Goal: Task Accomplishment & Management: Use online tool/utility

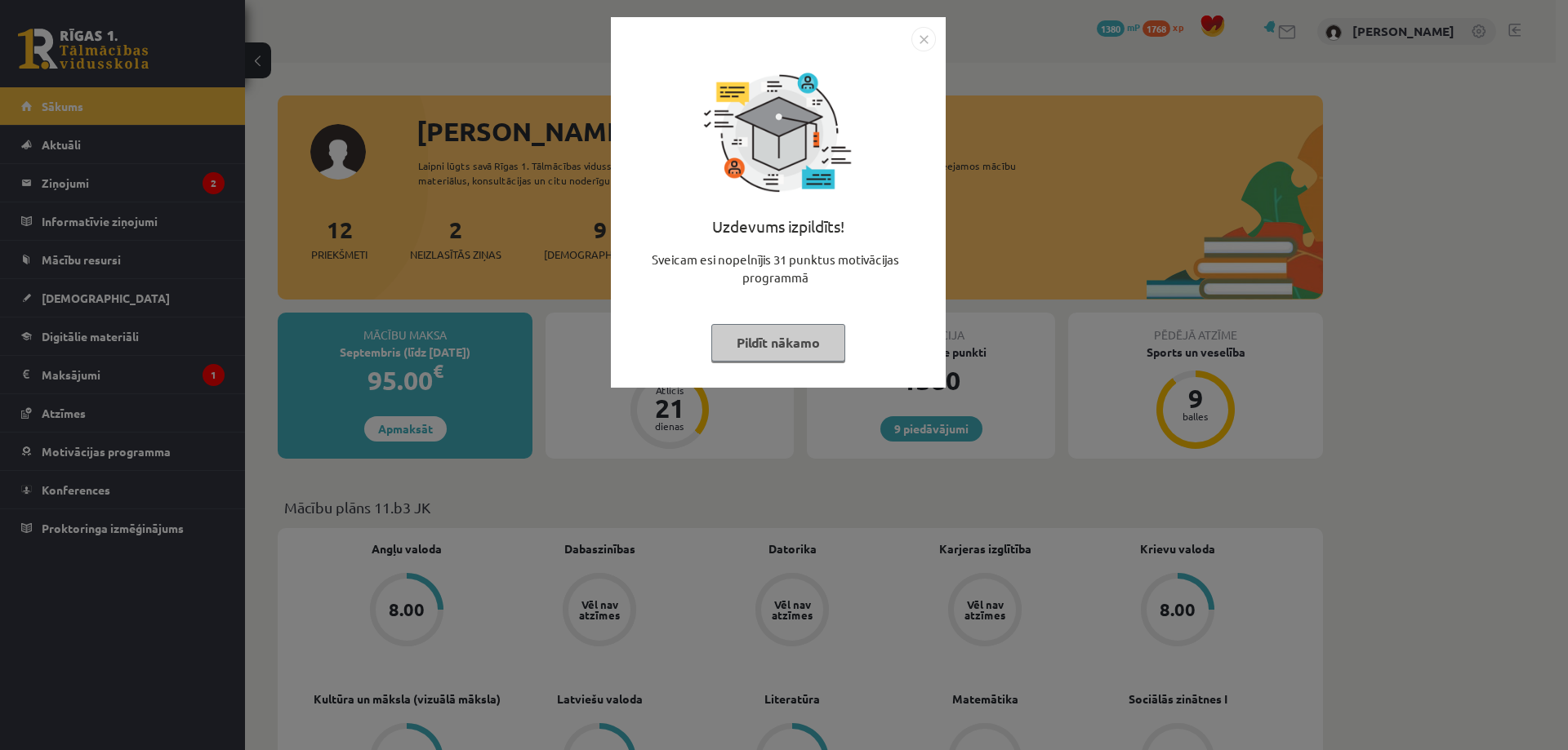
click at [929, 35] on img "Close" at bounding box center [923, 39] width 24 height 24
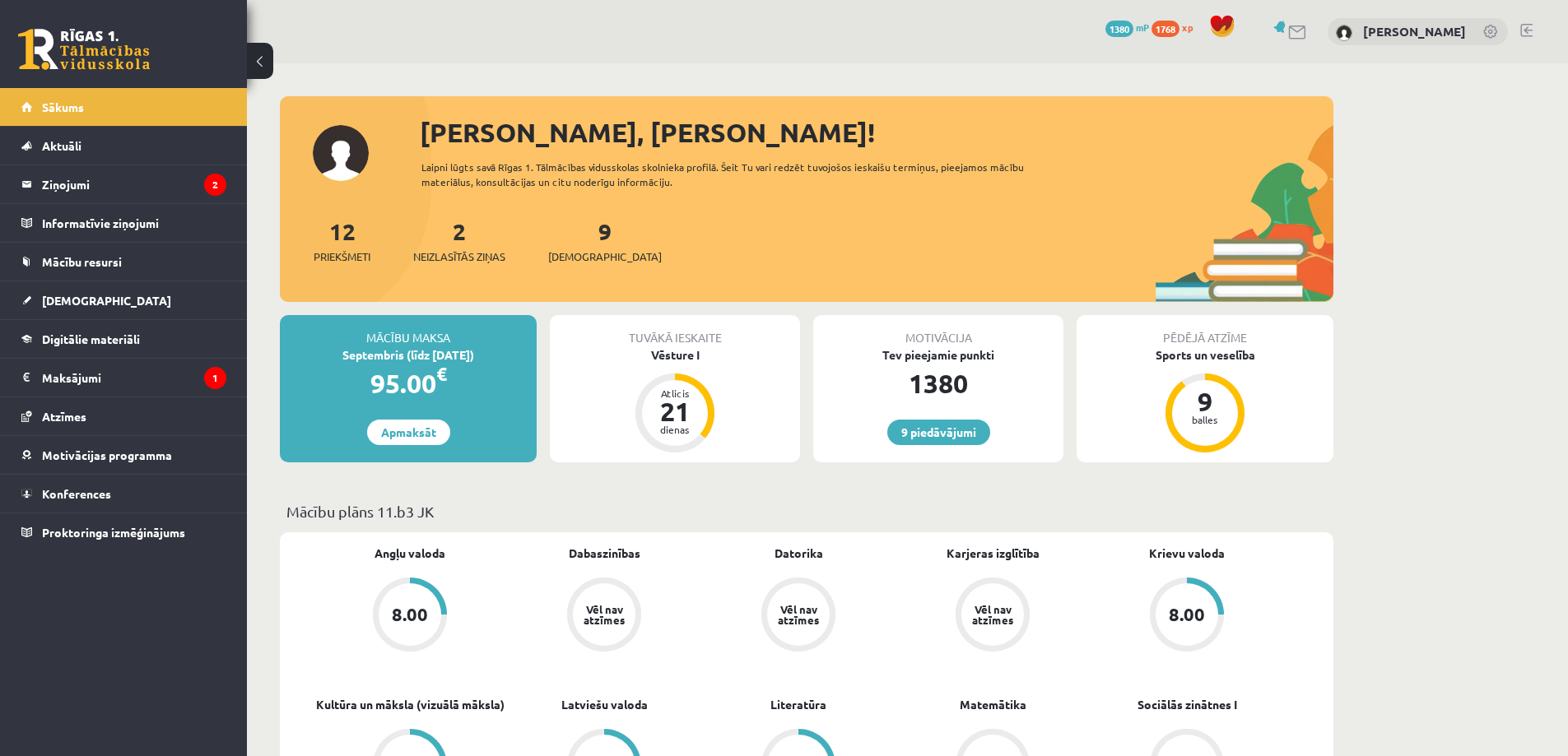
click at [573, 247] on div "9 Ieskaites" at bounding box center [605, 240] width 113 height 51
click at [580, 234] on link "9 Ieskaites" at bounding box center [605, 241] width 113 height 49
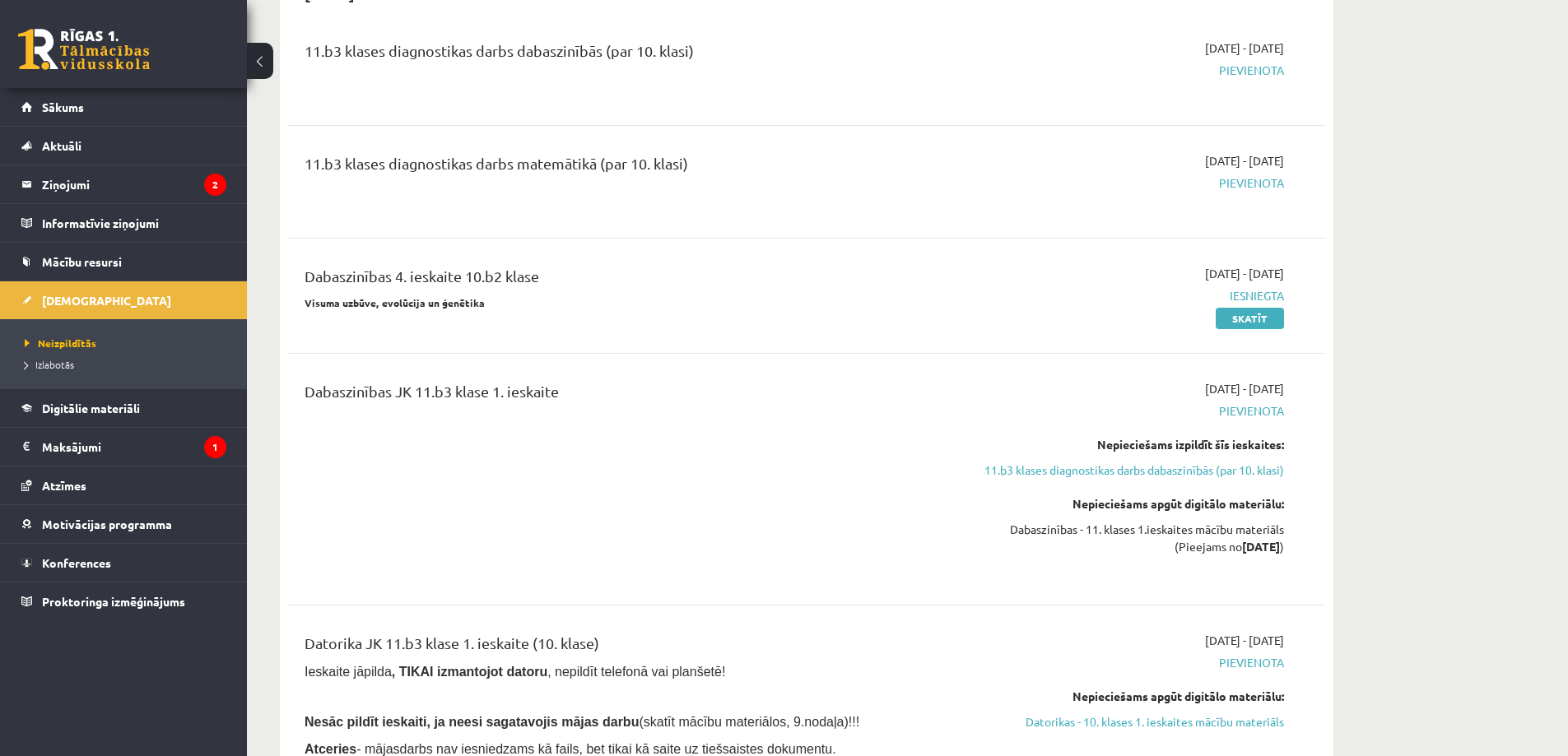
scroll to position [384, 0]
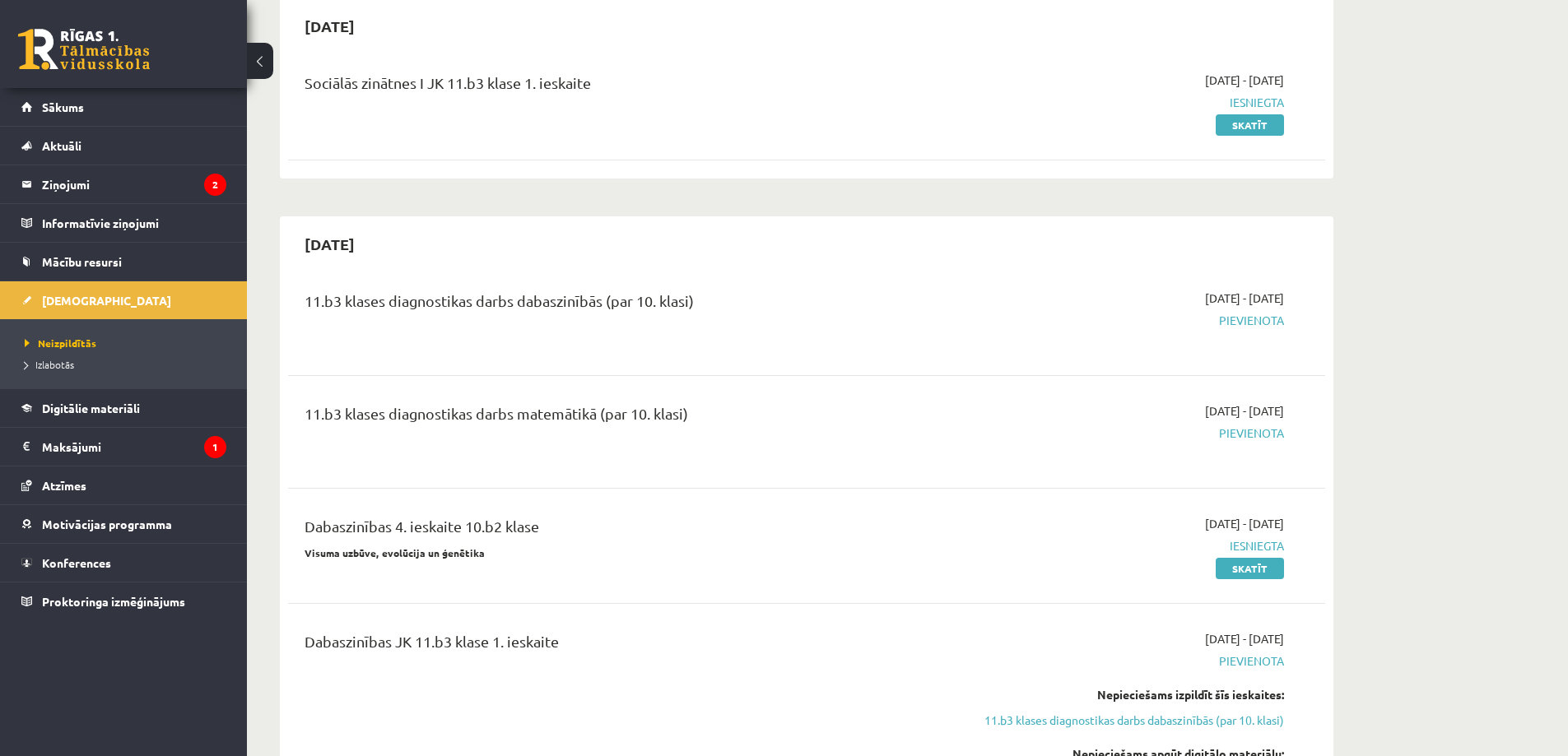
scroll to position [192, 0]
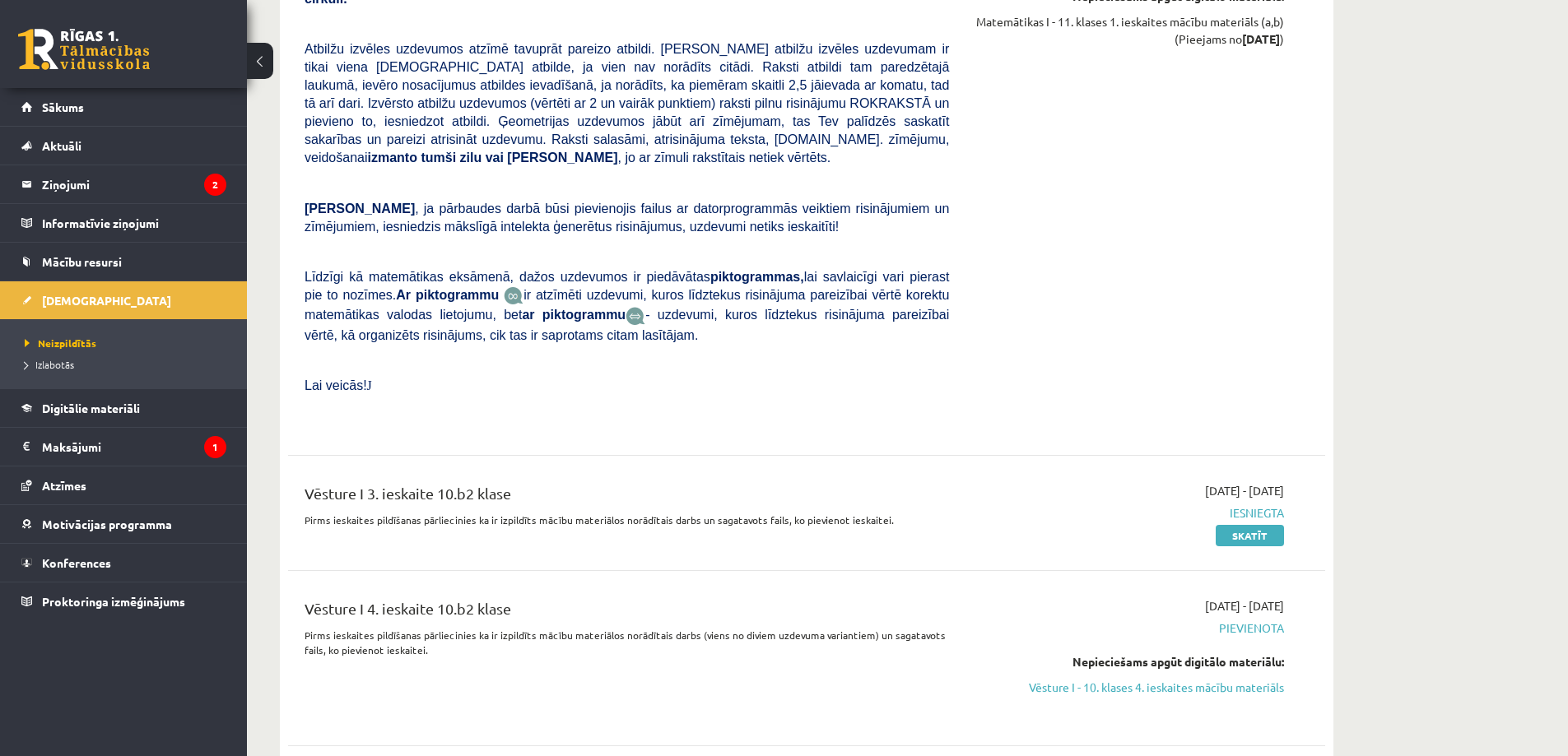
scroll to position [4800, 0]
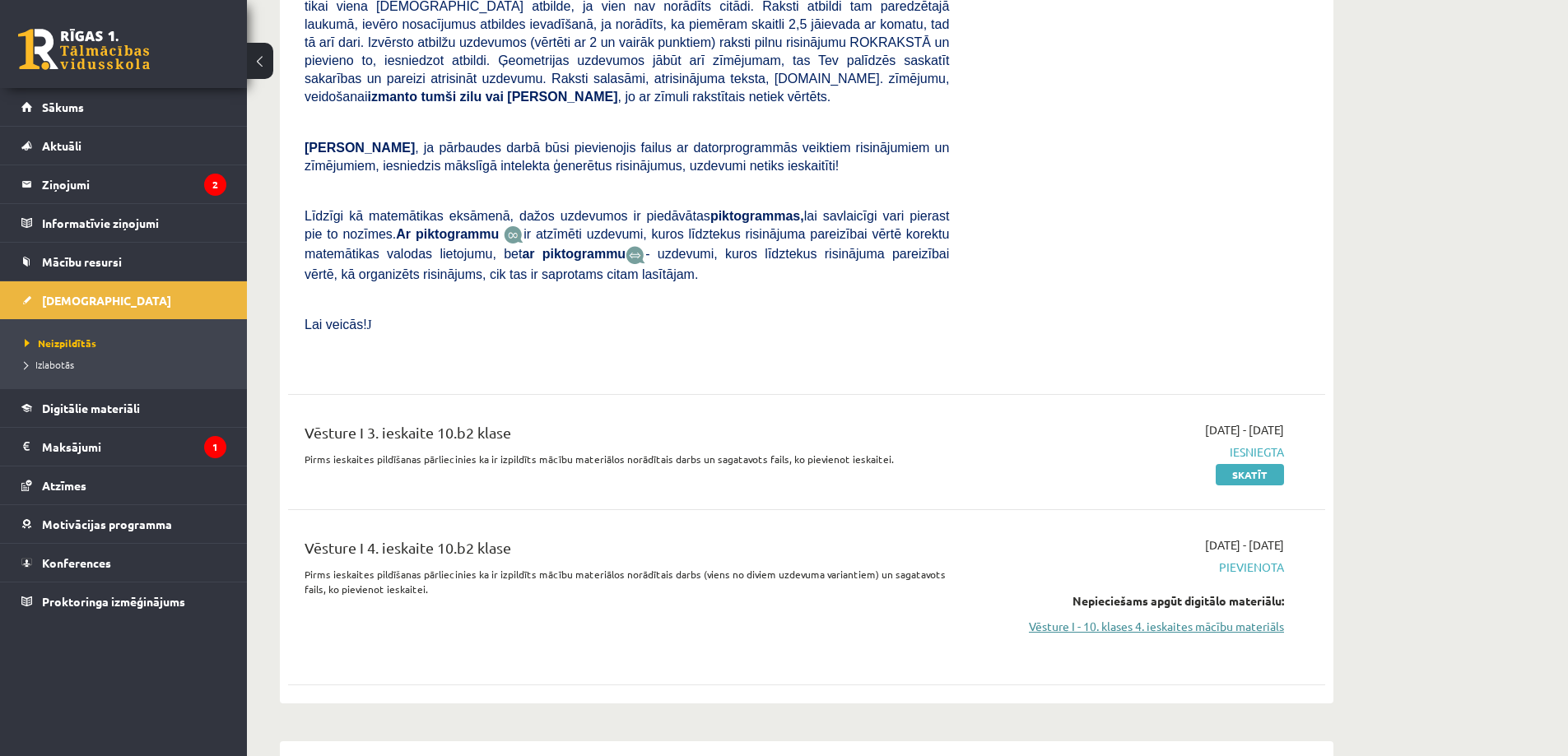
click at [1202, 618] on link "Vēsture I - 10. klases 4. ieskaites mācību materiāls" at bounding box center [1128, 627] width 310 height 18
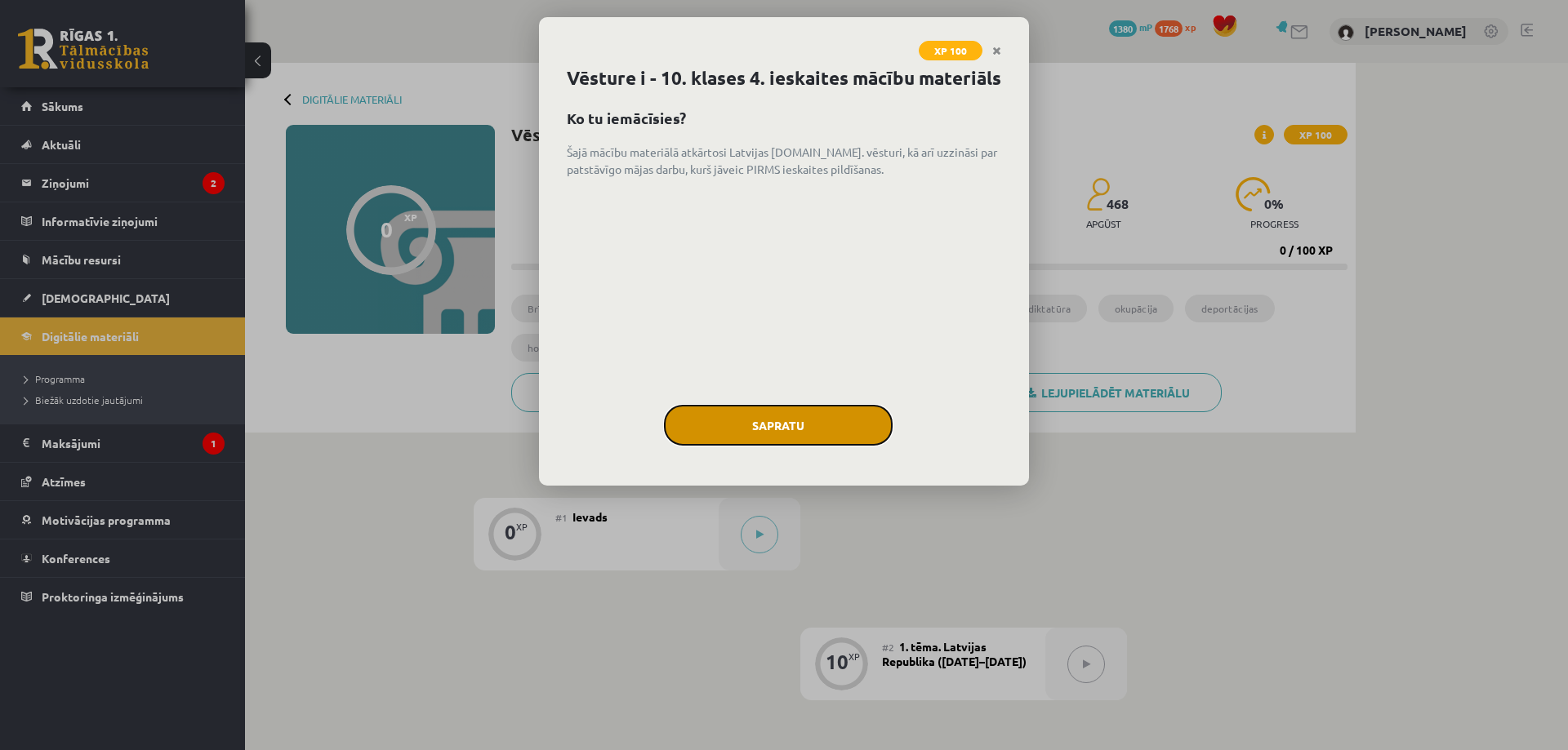
click at [767, 445] on button "Sapratu" at bounding box center [778, 425] width 229 height 41
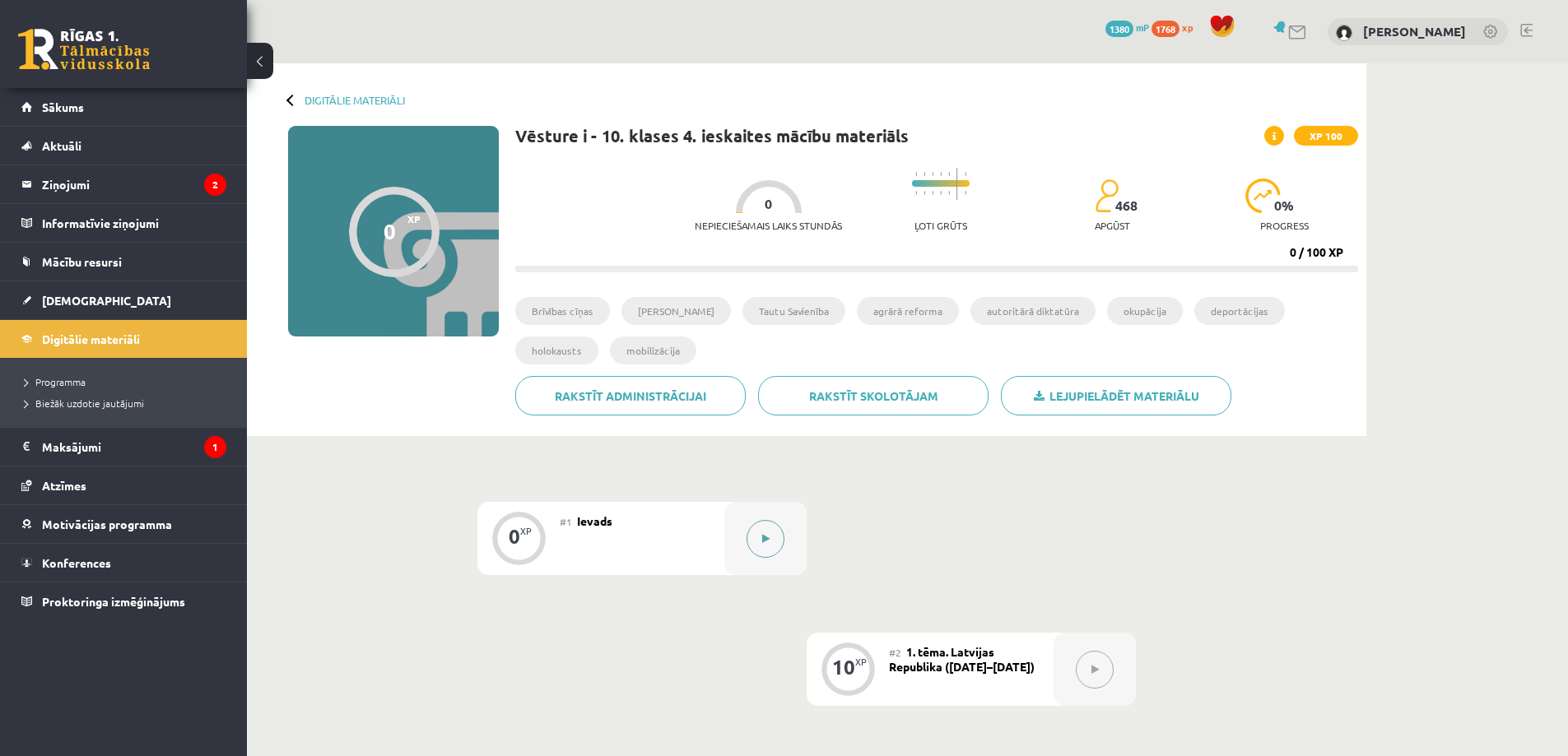
click at [740, 546] on div at bounding box center [766, 538] width 82 height 73
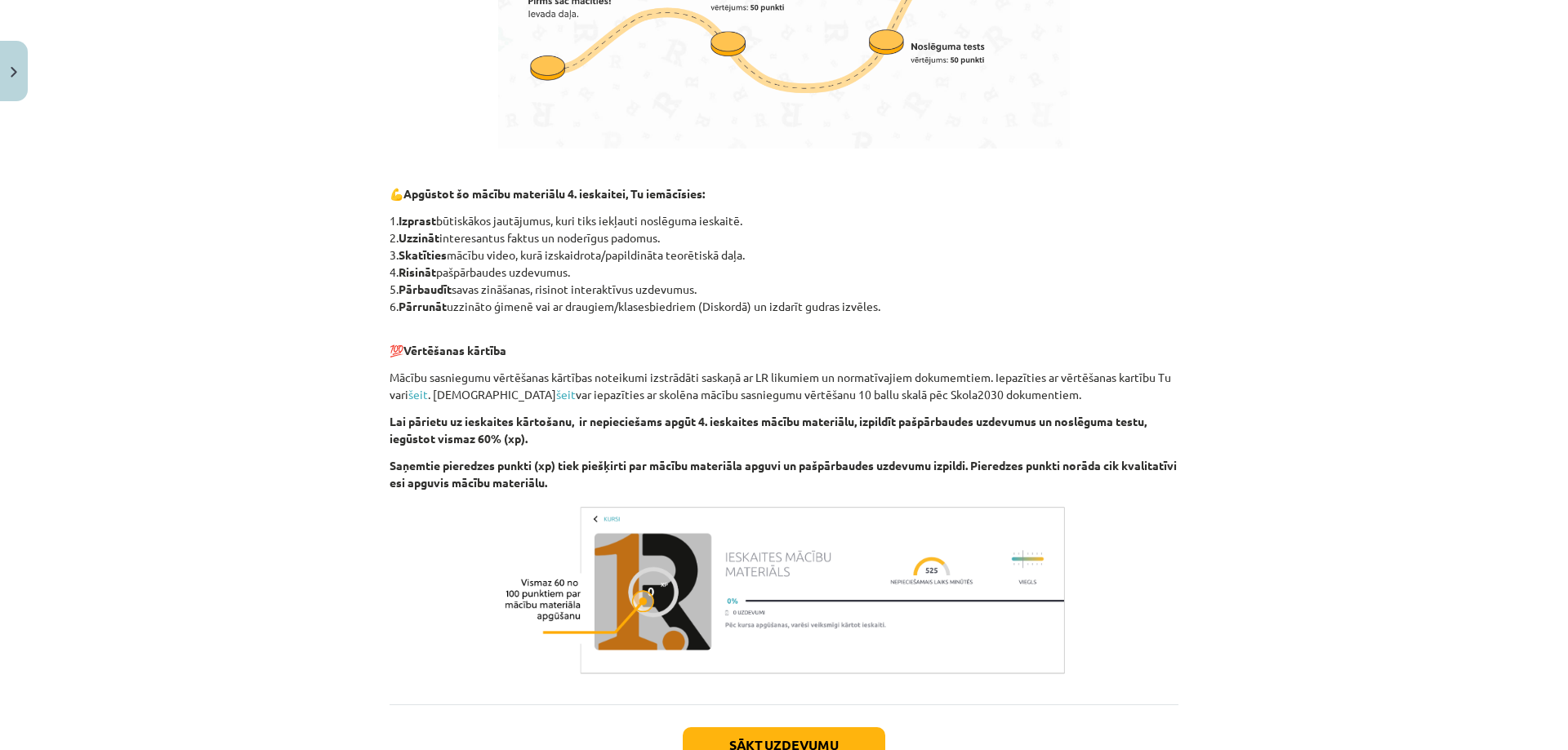
scroll to position [826, 0]
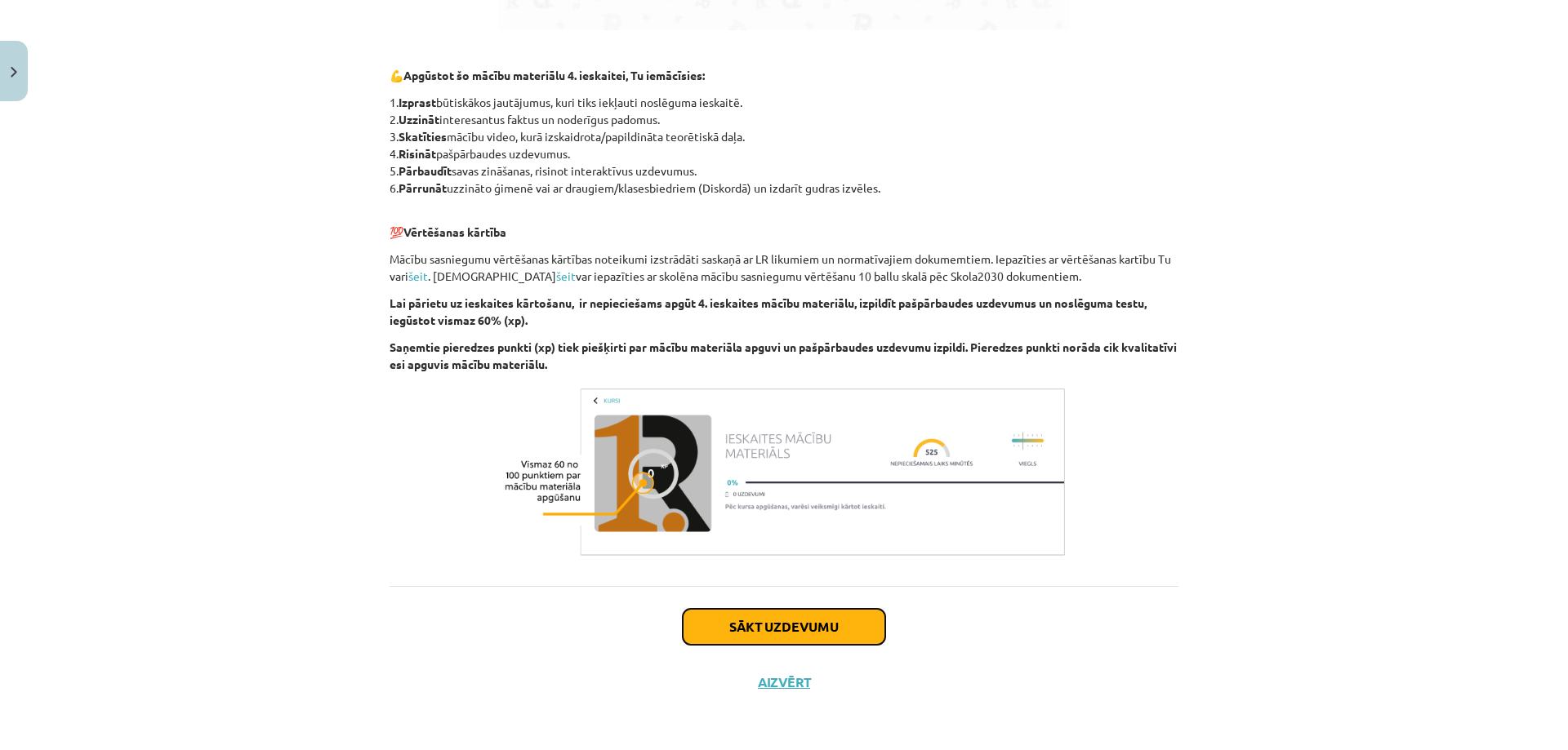
click at [762, 633] on button "Sākt uzdevumu" at bounding box center [783, 627] width 203 height 36
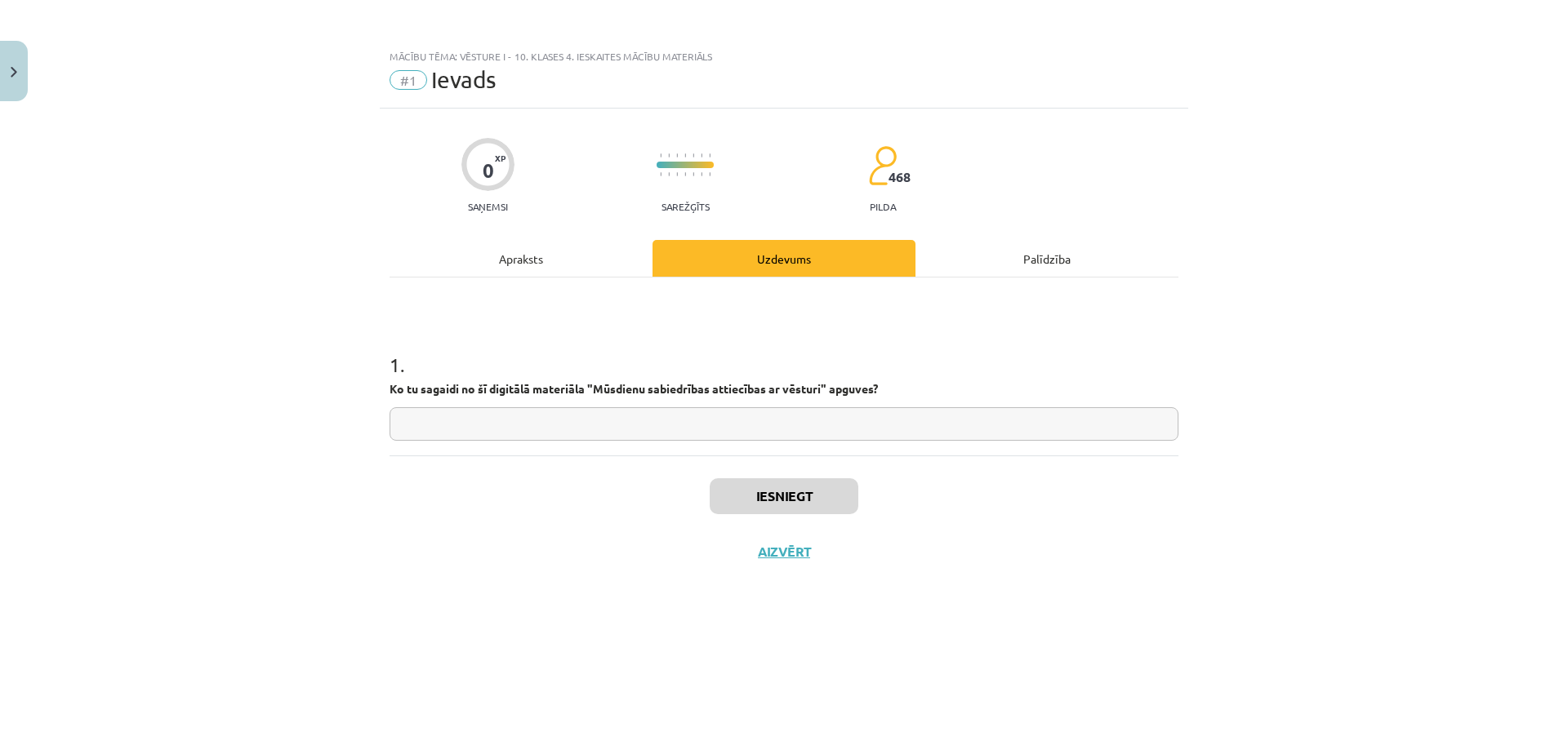
scroll to position [0, 0]
click at [641, 432] on input "text" at bounding box center [783, 424] width 789 height 34
type input "**********"
click at [804, 494] on button "Iesniegt" at bounding box center [783, 496] width 148 height 36
click at [828, 562] on button "Nākamā nodarbība" at bounding box center [783, 562] width 160 height 38
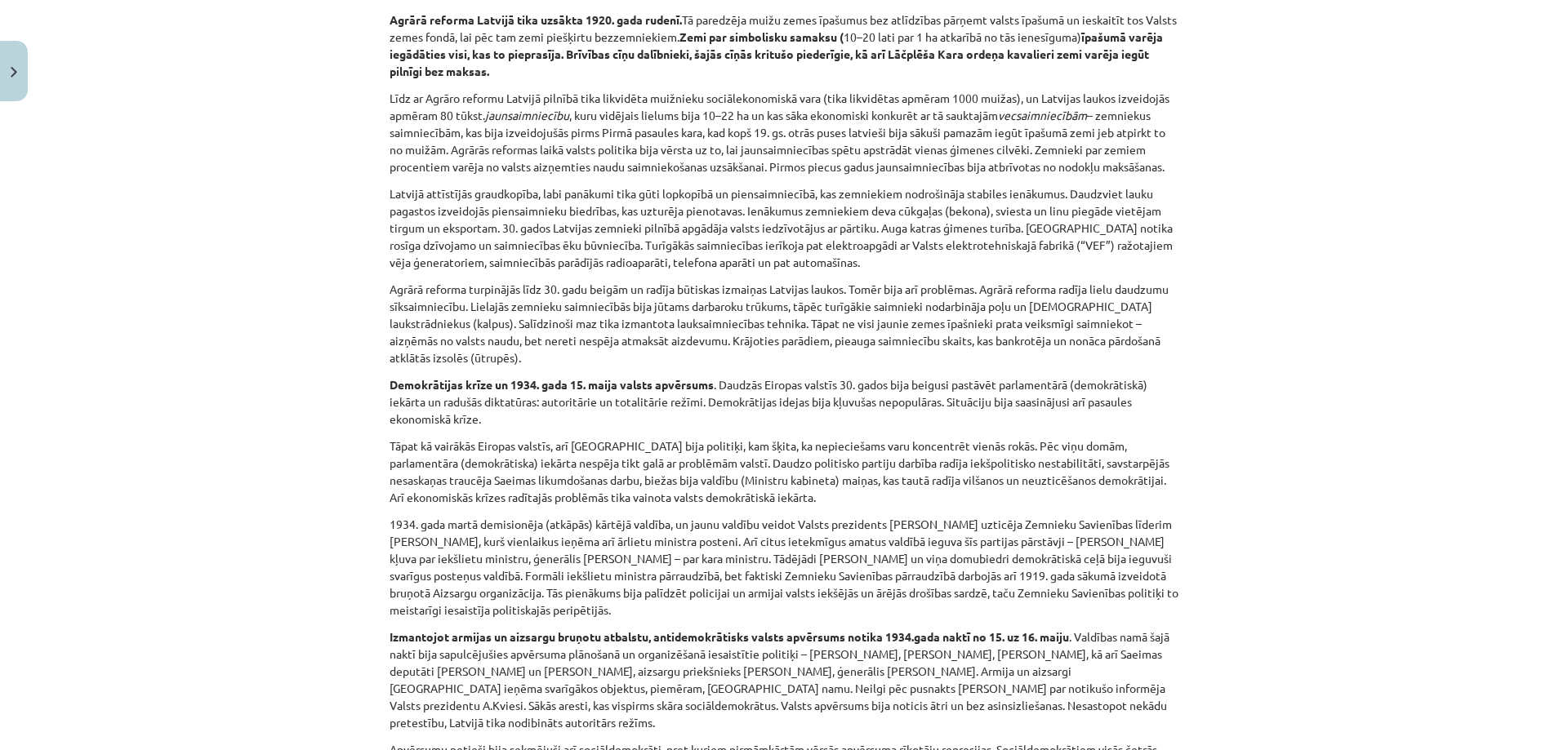
scroll to position [4547, 0]
